Goal: Information Seeking & Learning: Learn about a topic

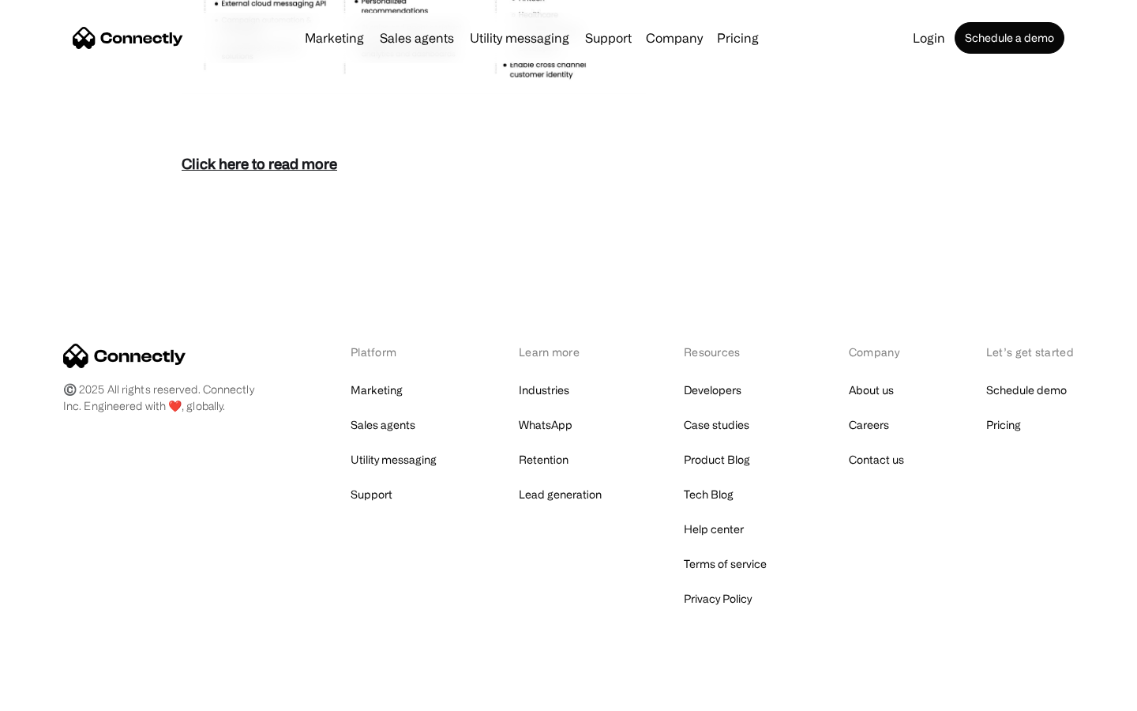
scroll to position [6847, 0]
